Goal: Information Seeking & Learning: Learn about a topic

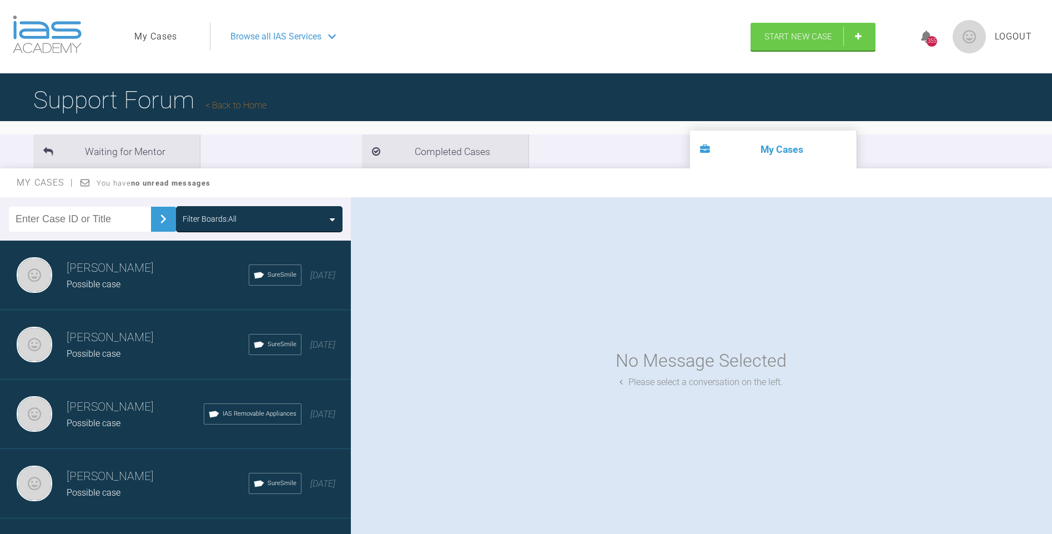
click at [106, 281] on span "Possible case" at bounding box center [94, 284] width 54 height 11
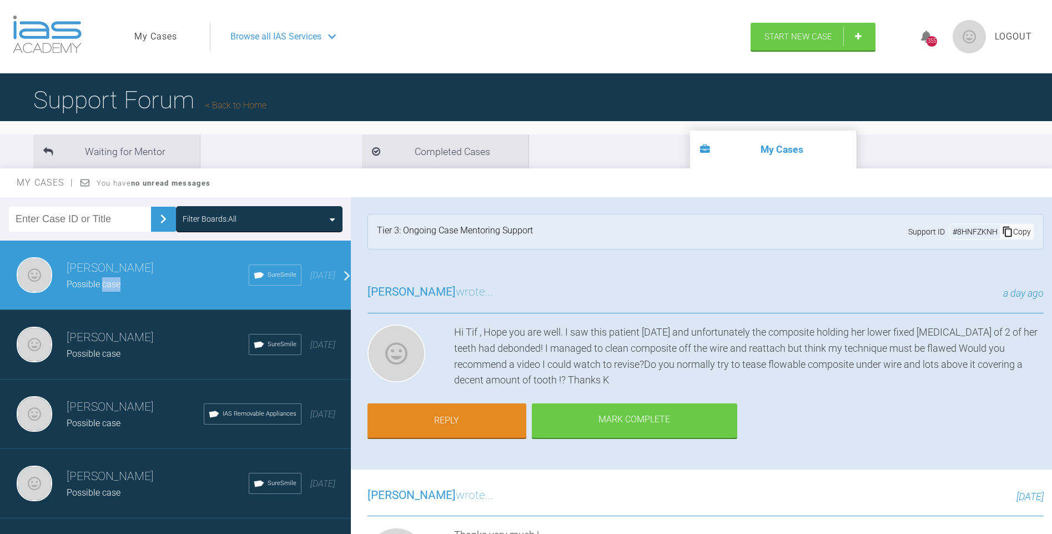
click at [106, 281] on span "Possible case" at bounding box center [94, 284] width 54 height 11
click at [307, 28] on div "Browse all IAS Services" at bounding box center [475, 37] width 510 height 28
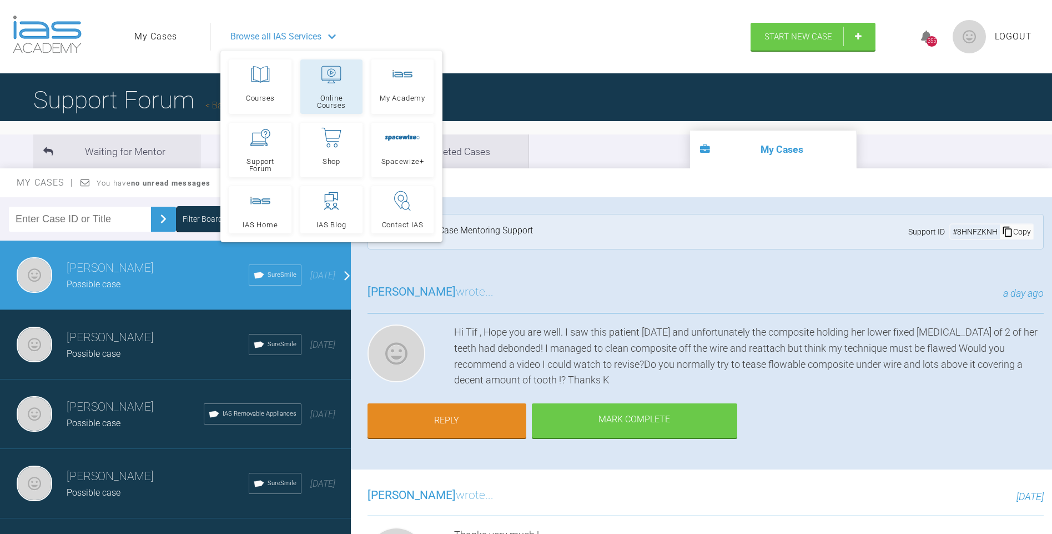
click at [319, 95] on span "Online Courses" at bounding box center [331, 101] width 52 height 14
